Goal: Information Seeking & Learning: Compare options

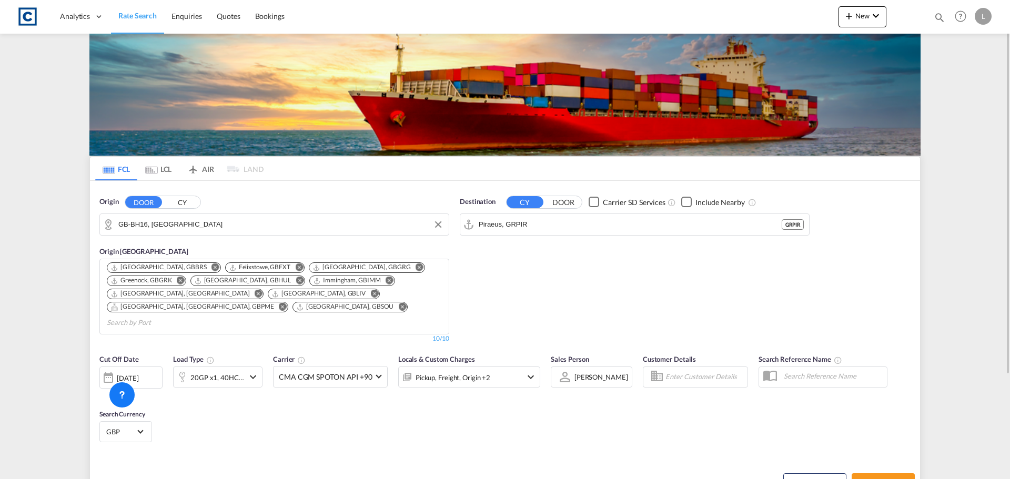
click at [165, 231] on input "GB-BH16, [GEOGRAPHIC_DATA]" at bounding box center [280, 225] width 325 height 16
click at [179, 196] on div "DOOR [PERSON_NAME]" at bounding box center [163, 202] width 76 height 13
click at [179, 201] on button "CY" at bounding box center [182, 202] width 37 height 12
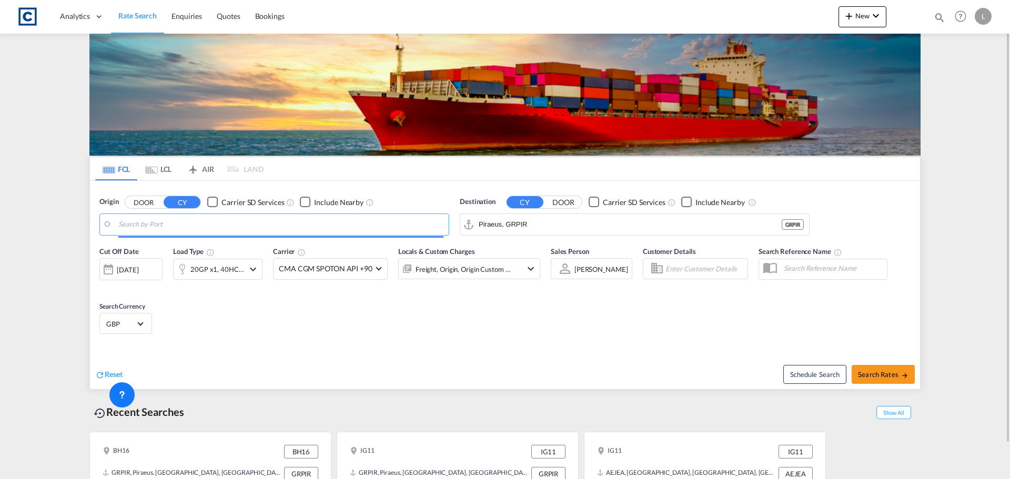
click at [174, 222] on input "Search by Port" at bounding box center [280, 225] width 325 height 16
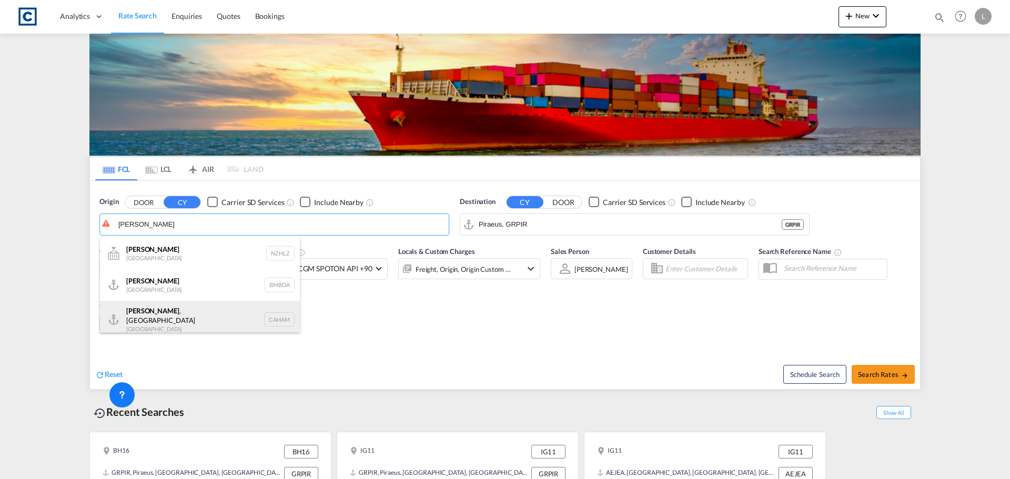
click at [198, 317] on div "[GEOGRAPHIC_DATA] , ON [GEOGRAPHIC_DATA] CAHAM" at bounding box center [200, 320] width 200 height 38
type input "[GEOGRAPHIC_DATA], [GEOGRAPHIC_DATA], CAHAM"
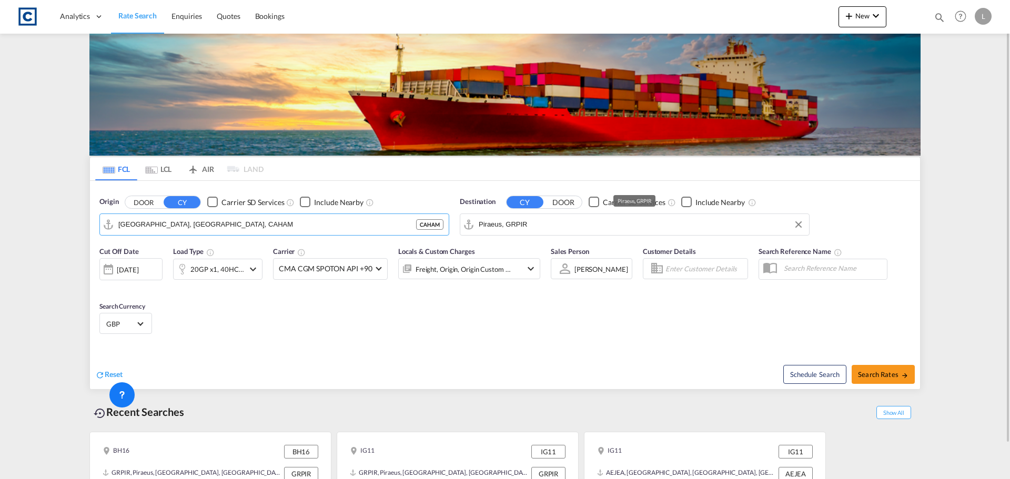
click at [524, 230] on input "Piraeus, GRPIR" at bounding box center [641, 225] width 325 height 16
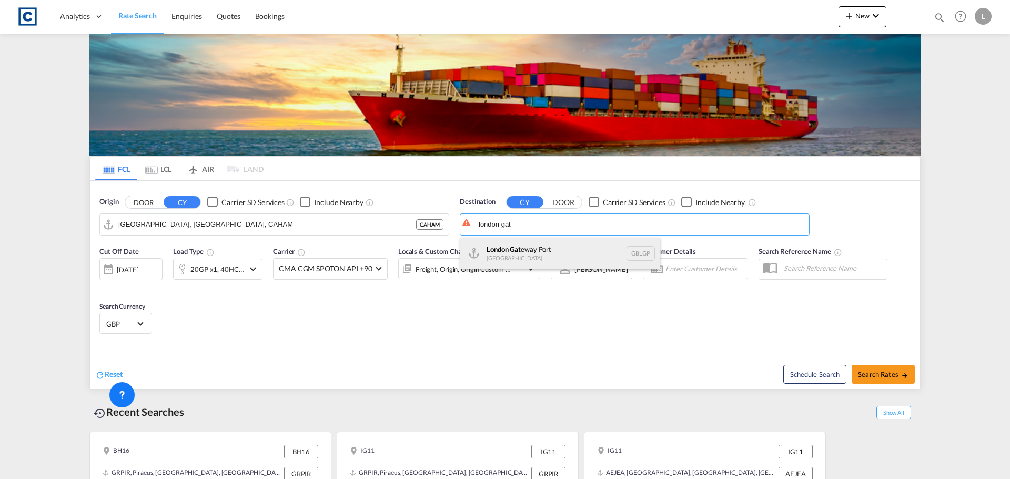
click at [534, 249] on div "London Gat eway [GEOGRAPHIC_DATA] GBLGP" at bounding box center [560, 254] width 200 height 32
type input "[GEOGRAPHIC_DATA], [GEOGRAPHIC_DATA]"
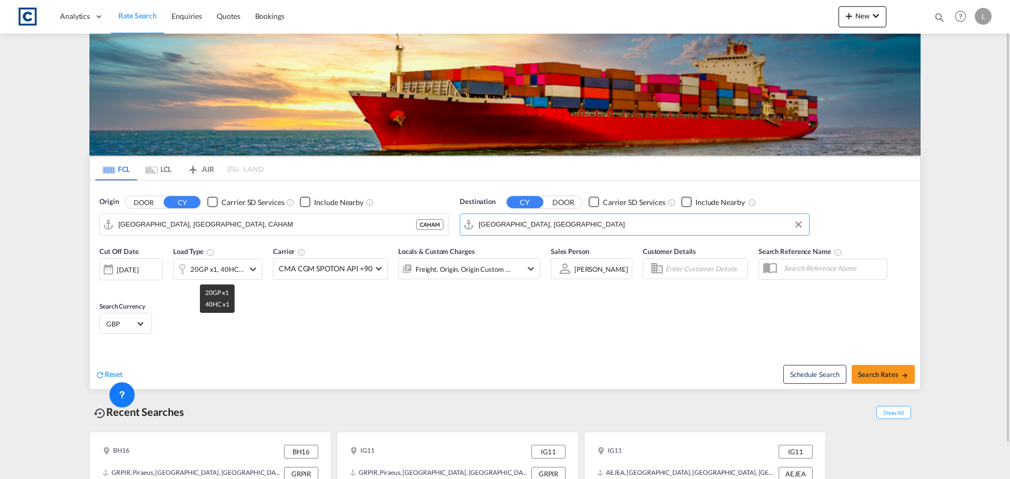
click at [229, 269] on div "20GP x1, 40HC x1" at bounding box center [217, 269] width 54 height 15
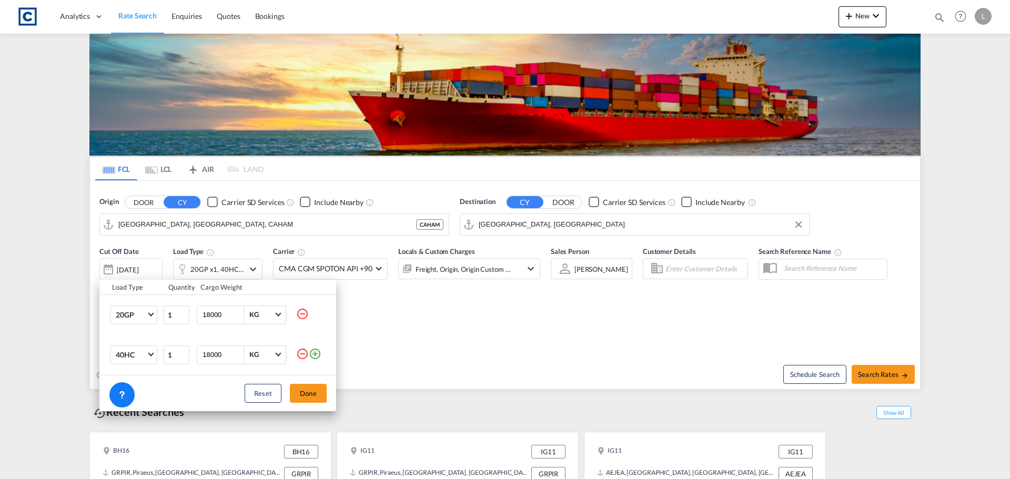
click at [303, 312] on md-icon "icon-minus-circle-outline" at bounding box center [302, 314] width 13 height 13
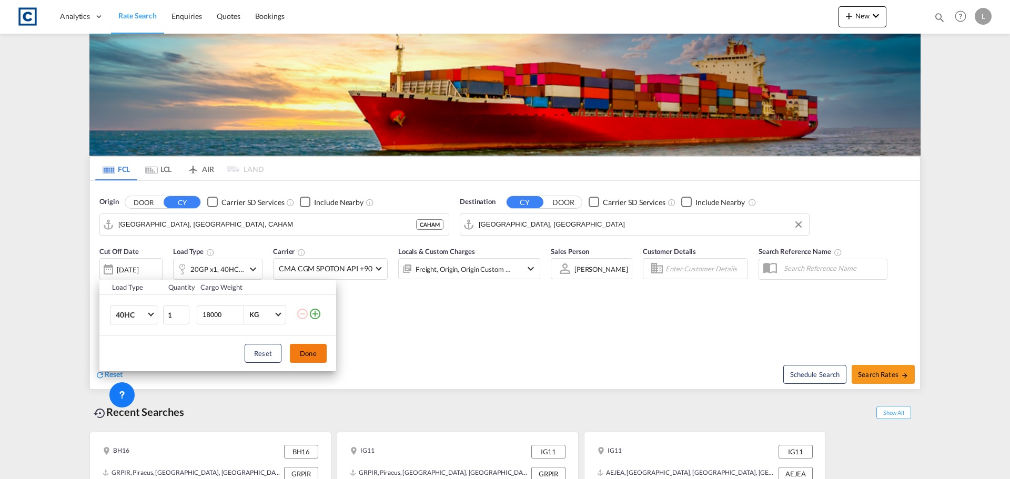
click at [309, 352] on button "Done" at bounding box center [308, 353] width 37 height 19
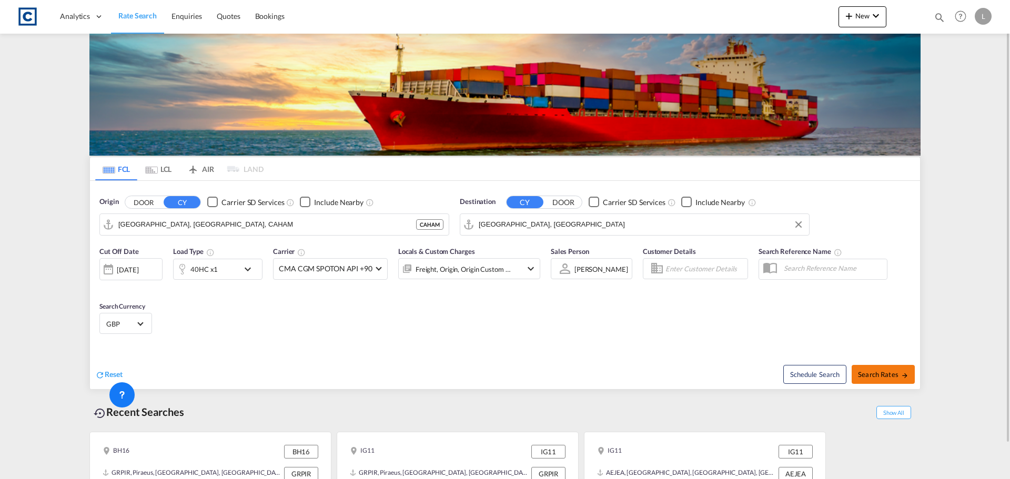
click at [893, 373] on span "Search Rates" at bounding box center [883, 374] width 50 height 8
type input "CAHAM to GBLGP / [DATE]"
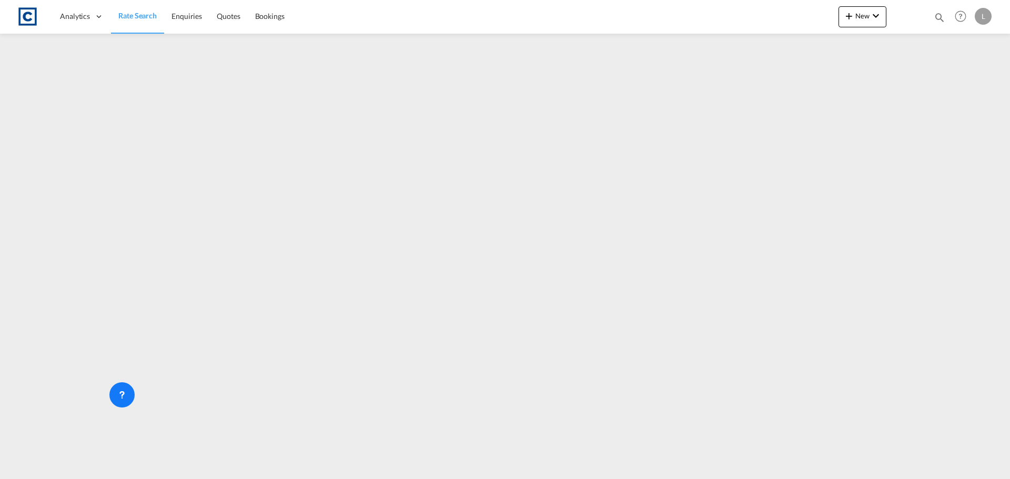
drag, startPoint x: 126, startPoint y: 15, endPoint x: 119, endPoint y: 3, distance: 13.4
click at [126, 15] on span "Rate Search" at bounding box center [137, 15] width 38 height 9
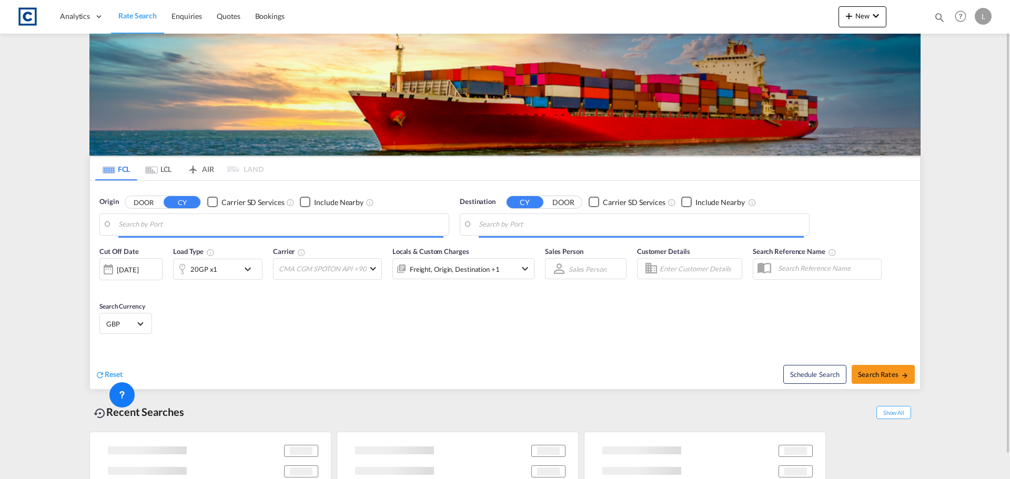
type input "[GEOGRAPHIC_DATA], [GEOGRAPHIC_DATA], CATOR"
type input "[GEOGRAPHIC_DATA], [GEOGRAPHIC_DATA]"
